Goal: Task Accomplishment & Management: Manage account settings

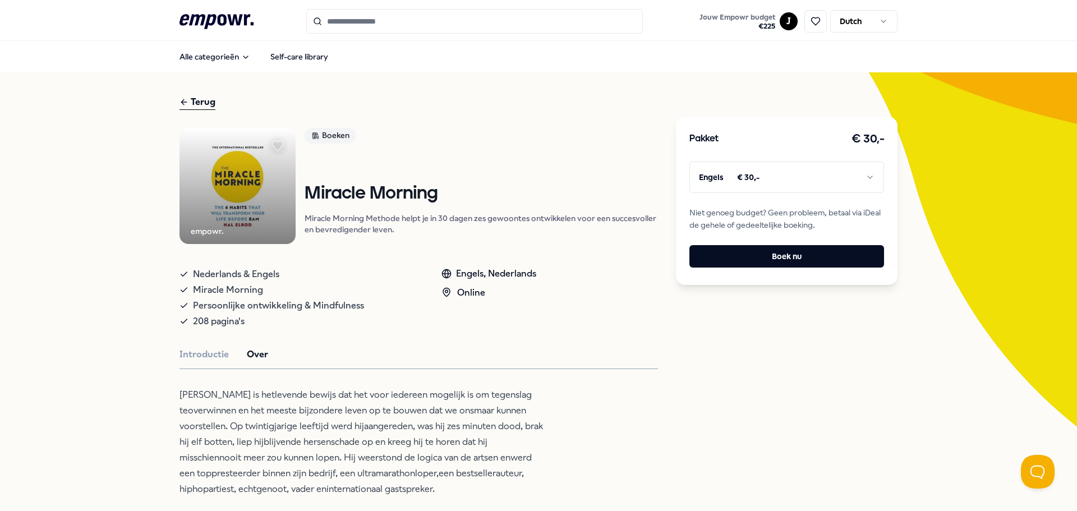
click at [869, 177] on html ".empowr-logo_svg__cls-1{fill:#03032f} Jouw Empowr budget € 225 J Dutch Alle cat…" at bounding box center [538, 255] width 1077 height 511
click at [733, 21] on span "Jouw Empowr budget" at bounding box center [738, 17] width 76 height 9
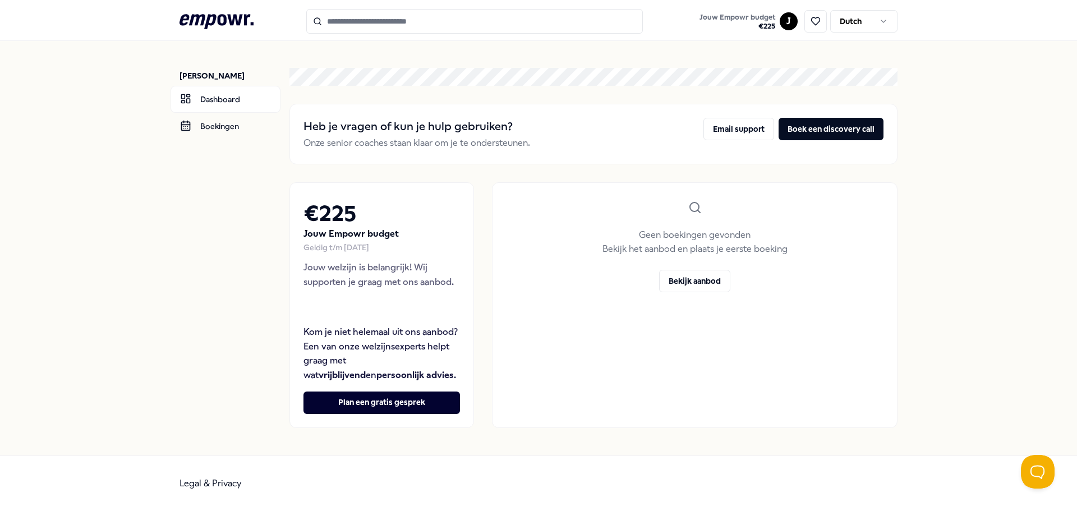
click at [881, 22] on html ".empowr-logo_svg__cls-1{fill:#03032f} Jouw Empowr budget € 225 J Dutch [PERSON_…" at bounding box center [538, 255] width 1077 height 511
click at [782, 21] on html ".empowr-logo_svg__cls-1{fill:#03032f} Jouw Empowr budget € 225 J Dutch [PERSON_…" at bounding box center [538, 255] width 1077 height 511
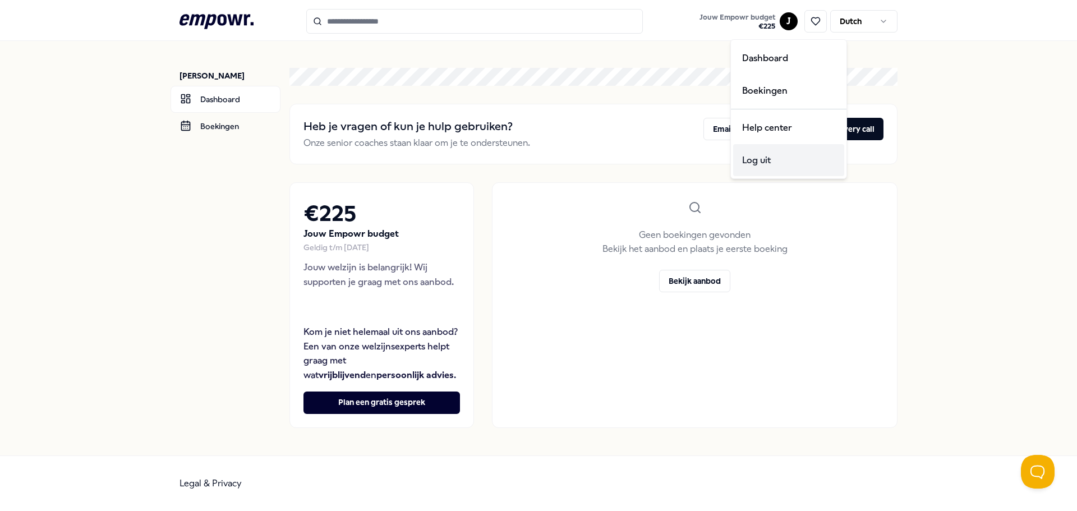
click at [751, 161] on div "Log uit" at bounding box center [788, 160] width 111 height 33
